Goal: Communication & Community: Answer question/provide support

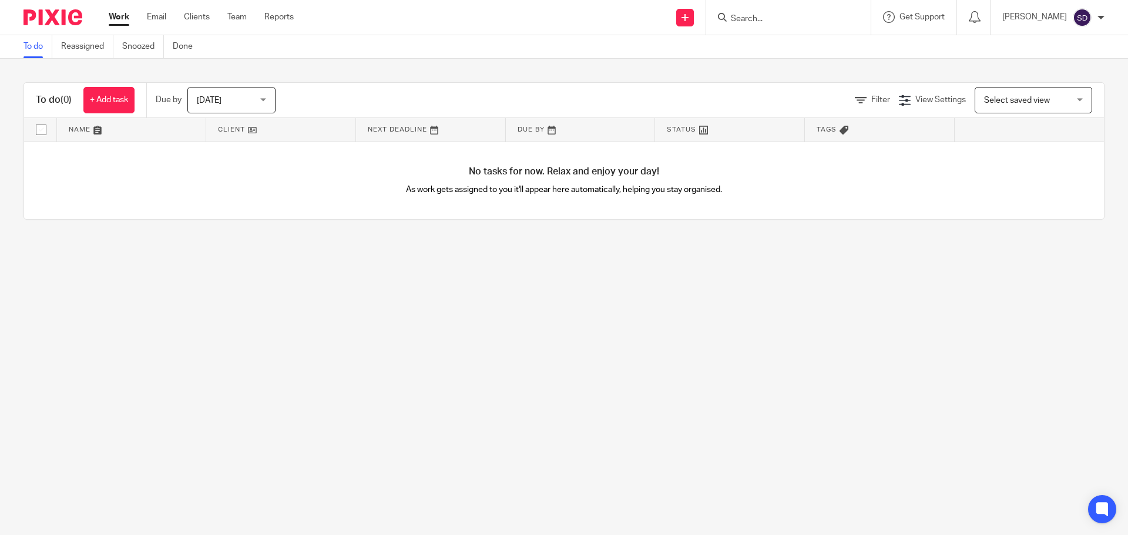
click at [756, 20] on input "Search" at bounding box center [782, 19] width 106 height 11
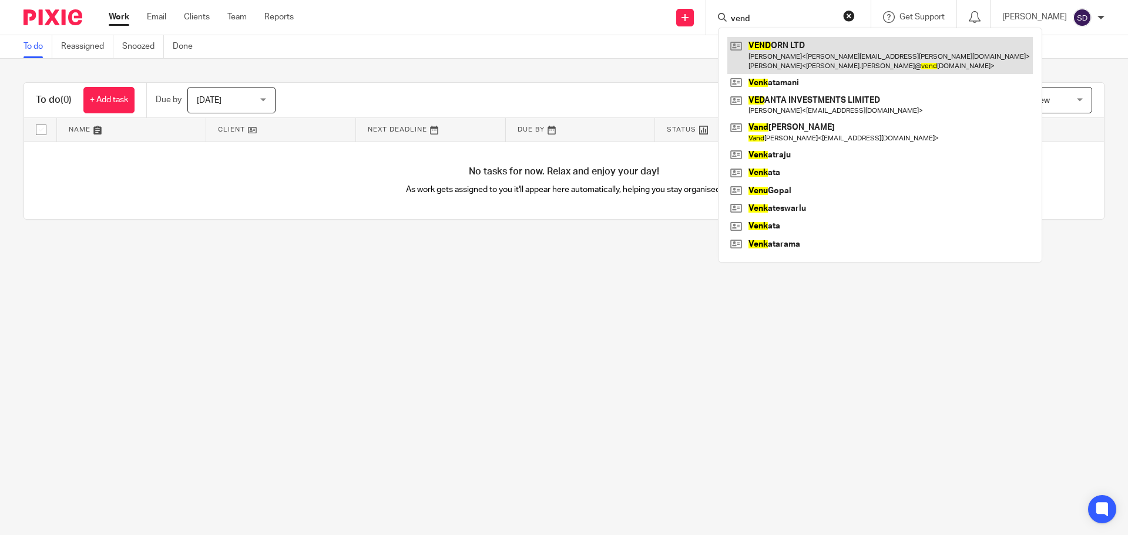
type input "vend"
click at [805, 61] on link at bounding box center [879, 55] width 305 height 36
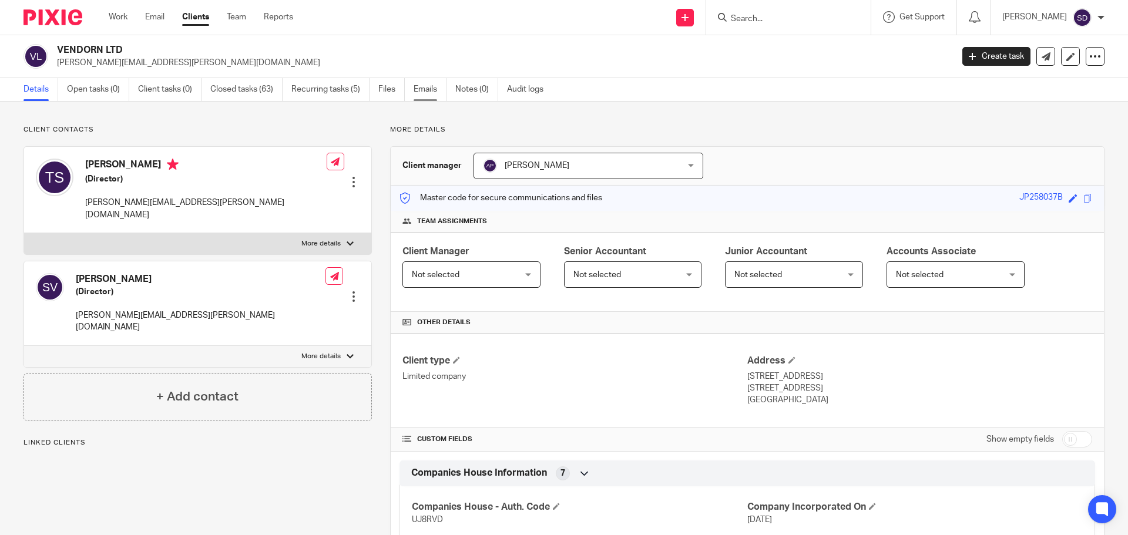
click at [422, 95] on link "Emails" at bounding box center [429, 89] width 33 height 23
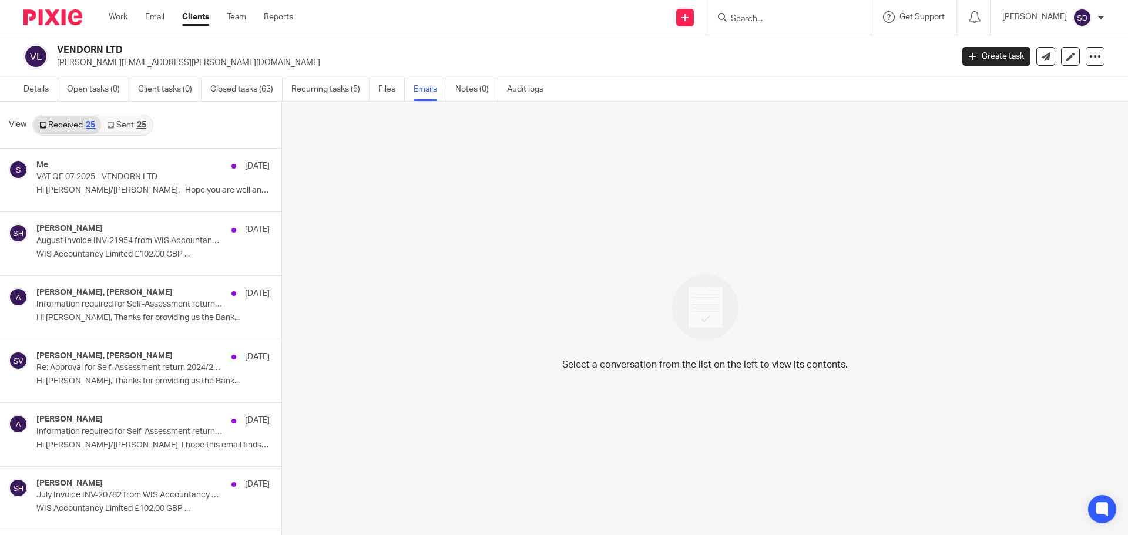
click at [125, 128] on link "Sent 25" at bounding box center [126, 125] width 51 height 19
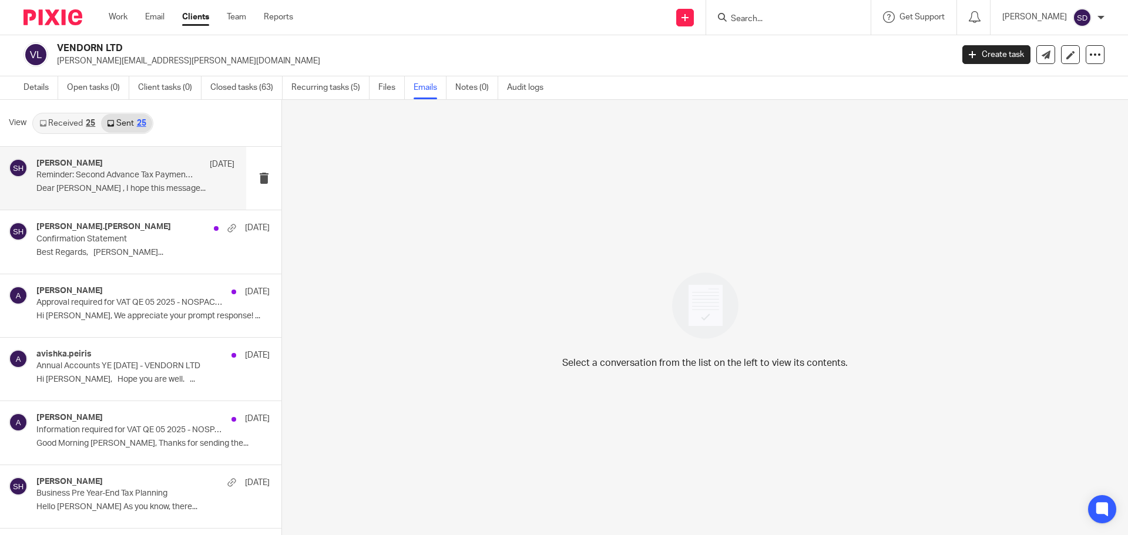
click at [110, 187] on p "Dear Stephen William , I hope this message..." at bounding box center [135, 189] width 198 height 10
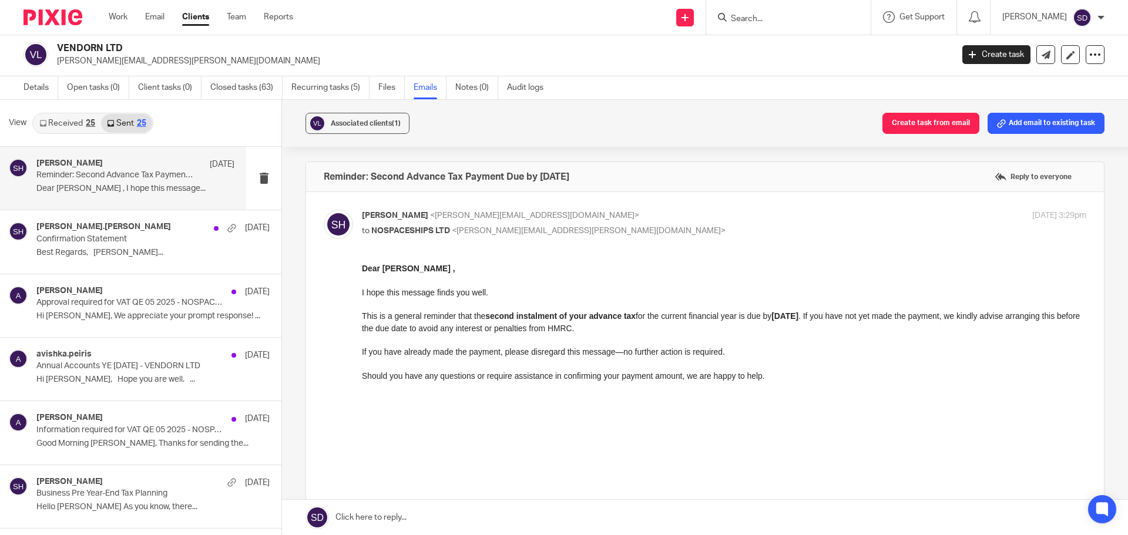
scroll to position [0, 0]
click at [122, 388] on div "avishka.peiris 11 Jun Annual Accounts YE January 2025 - VENDORN LTD Hi Terry, H…" at bounding box center [135, 368] width 198 height 39
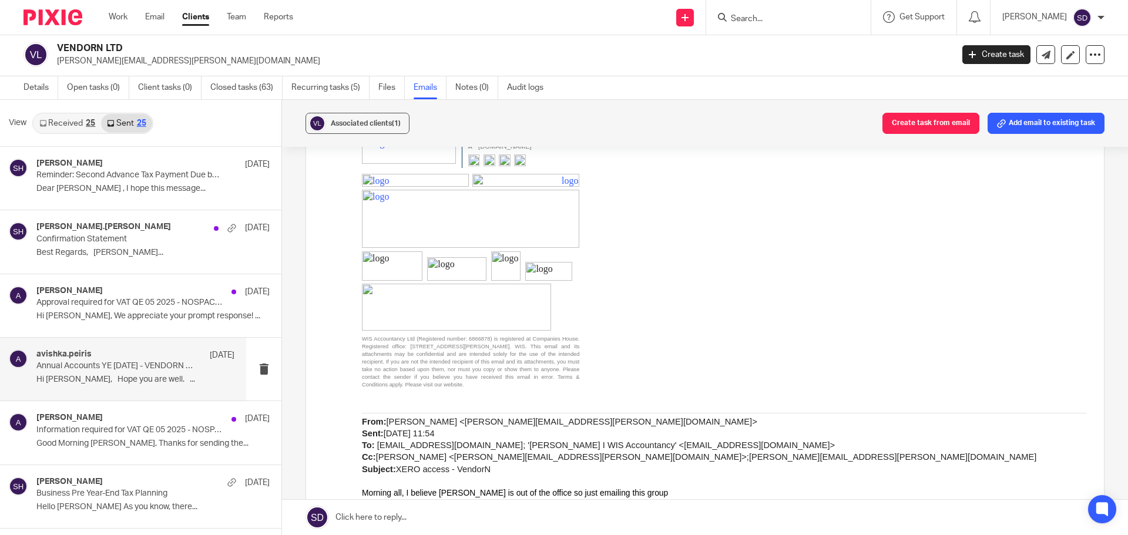
scroll to position [3303, 0]
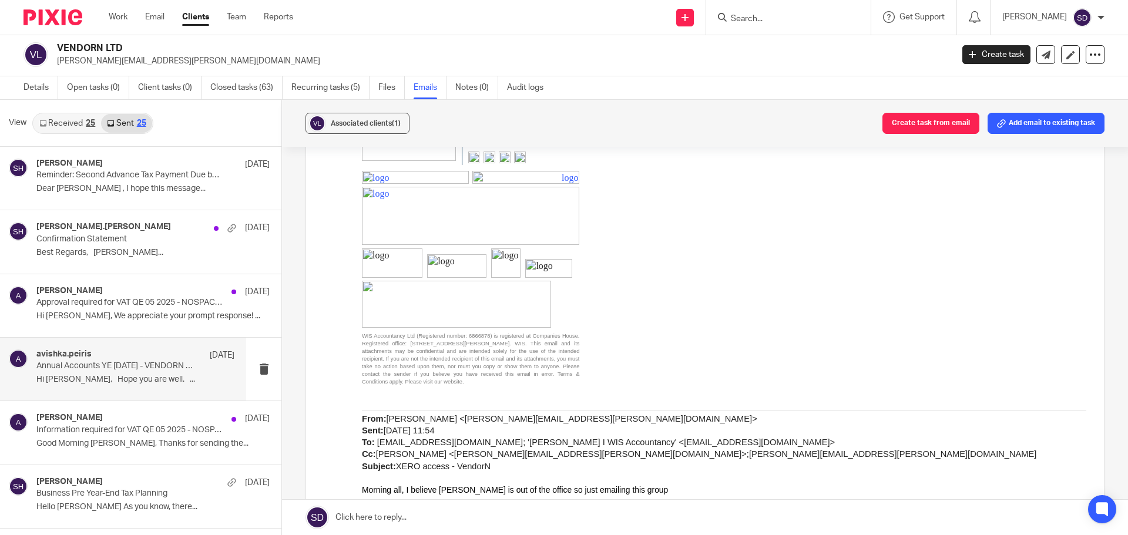
click at [465, 415] on link "terry.savage@vendorn.com" at bounding box center [608, 419] width 287 height 9
drag, startPoint x: 533, startPoint y: 398, endPoint x: 548, endPoint y: 395, distance: 15.1
click at [548, 413] on p "From: Terry Savage < terry.savage@vendorn.com > Sent: 31 March 2025 11:54 To: a…" at bounding box center [724, 442] width 724 height 59
drag, startPoint x: 531, startPoint y: 396, endPoint x: 435, endPoint y: 396, distance: 96.3
click at [435, 415] on span "Terry Savage < terry.savage@vendorn.com > Sent: 31 March 2025 11:54 To: avishka…" at bounding box center [699, 443] width 674 height 57
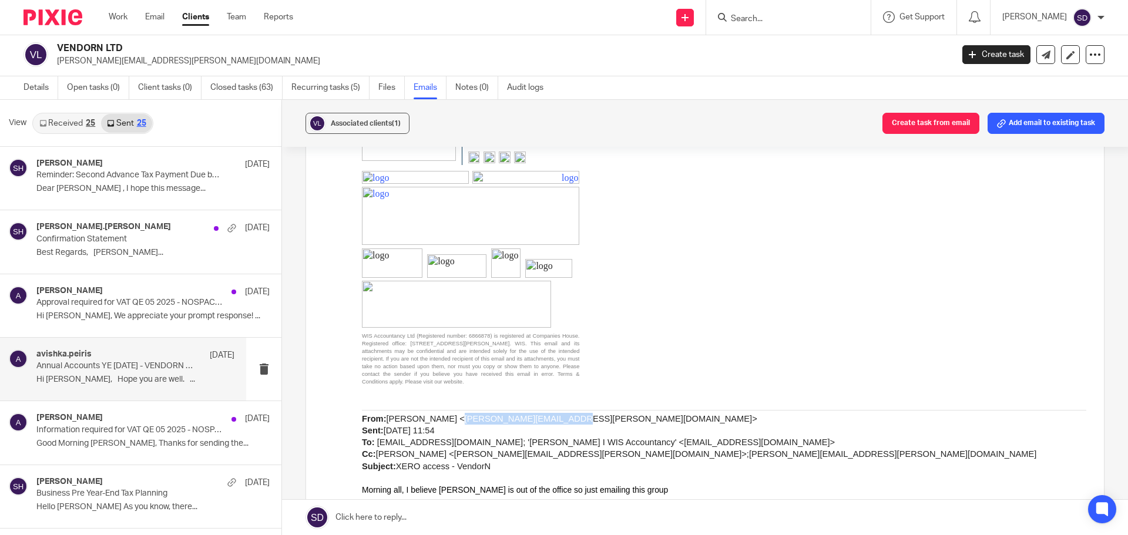
copy link "terry.savage@vendorn.com"
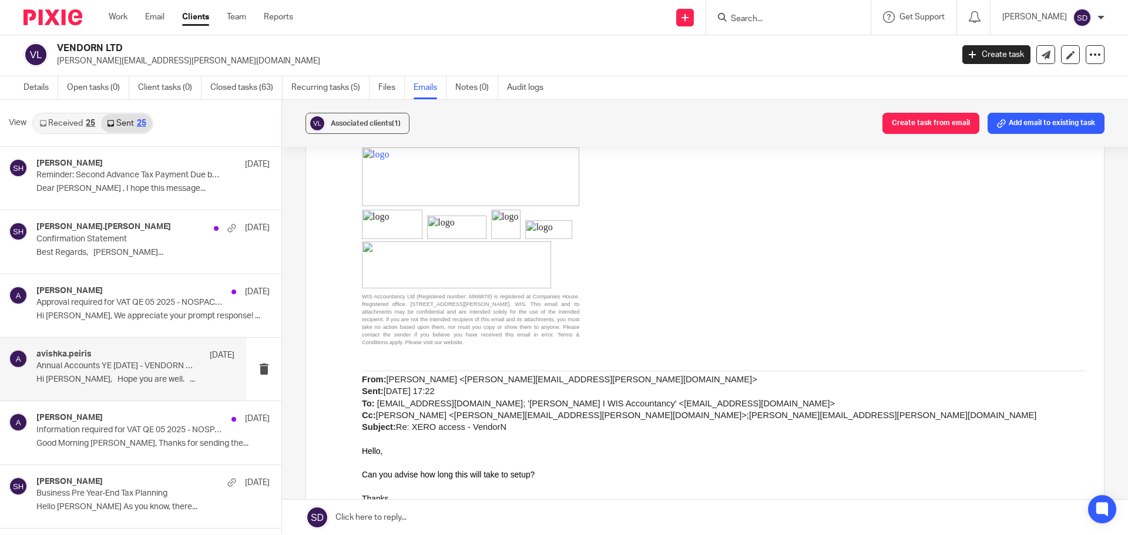
scroll to position [2188, 0]
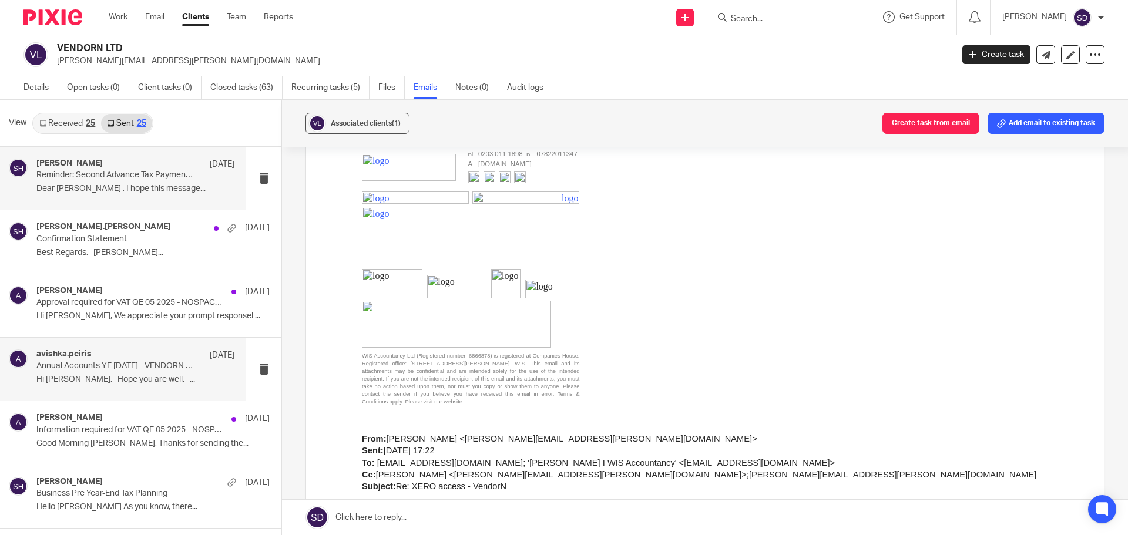
click at [111, 196] on div "Shahul Hameedh 30 Jul Reminder: Second Advance Tax Payment Due by 31st July 202…" at bounding box center [135, 178] width 198 height 39
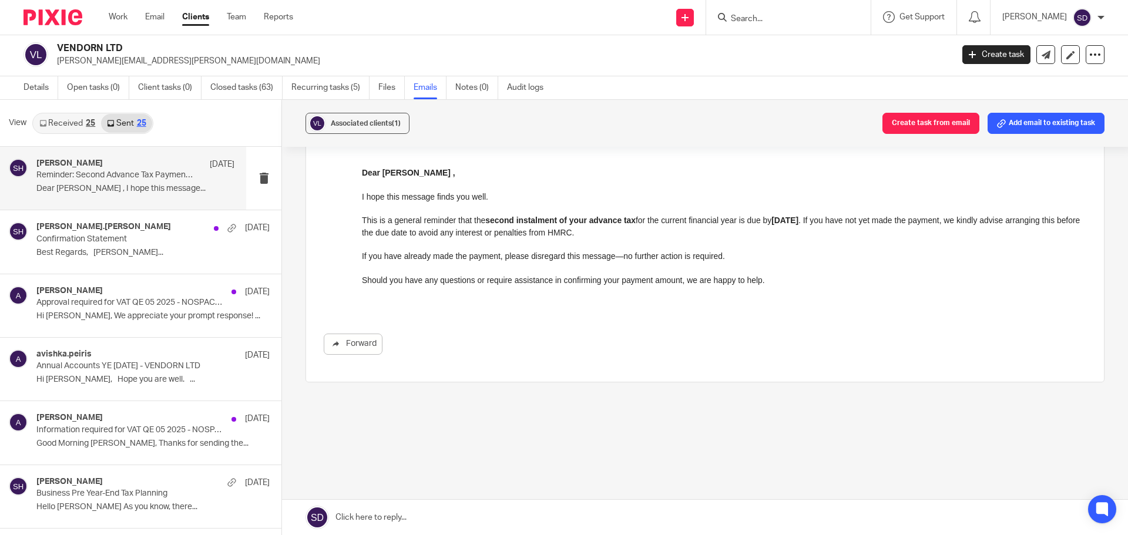
scroll to position [0, 0]
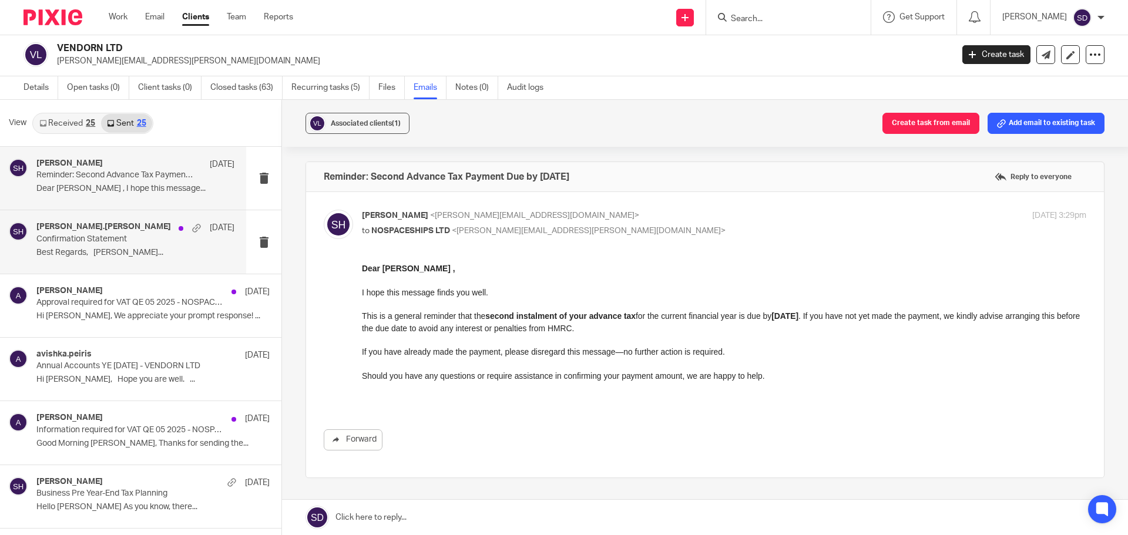
click at [143, 256] on p "Best Regards, Shahul..." at bounding box center [135, 253] width 198 height 10
